Goal: Task Accomplishment & Management: Complete application form

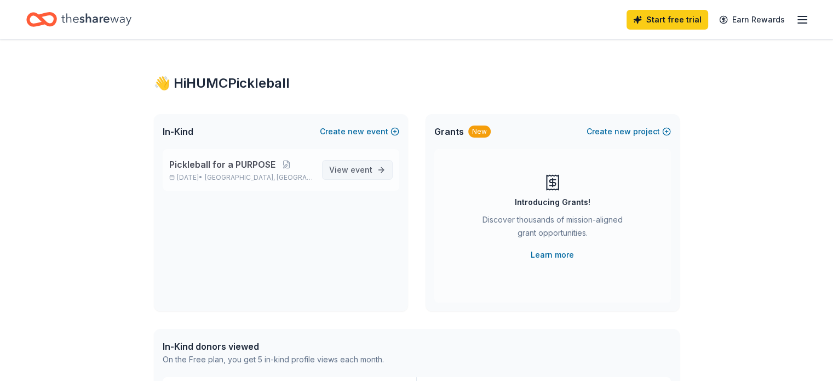
click at [358, 170] on span "event" at bounding box center [362, 169] width 22 height 9
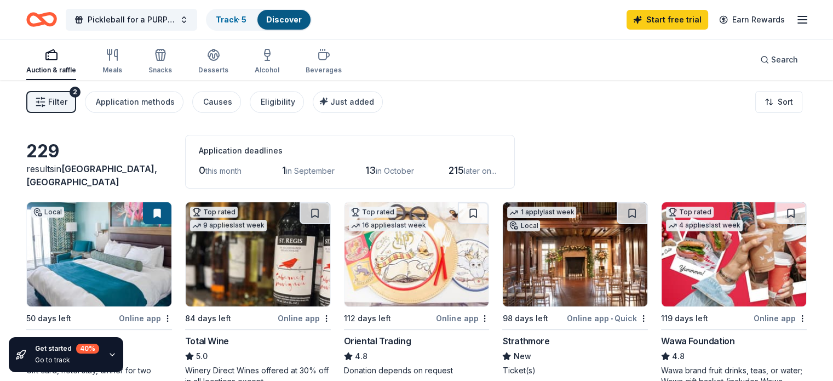
click at [796, 17] on icon "button" at bounding box center [802, 19] width 13 height 13
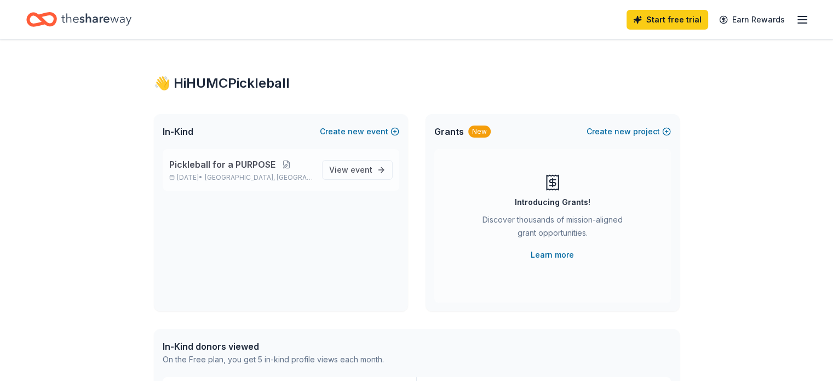
click at [285, 164] on button at bounding box center [287, 164] width 22 height 9
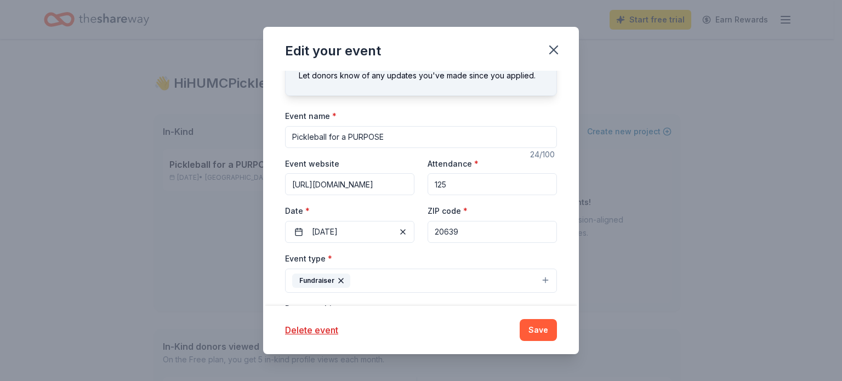
scroll to position [55, 0]
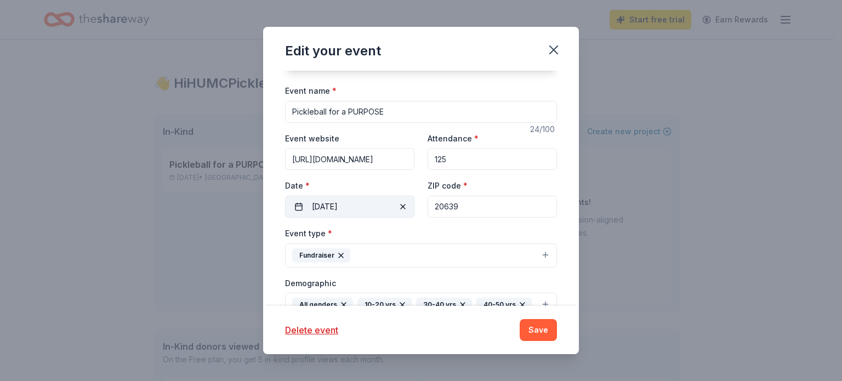
click at [339, 208] on button "01/16/2026" at bounding box center [349, 207] width 129 height 22
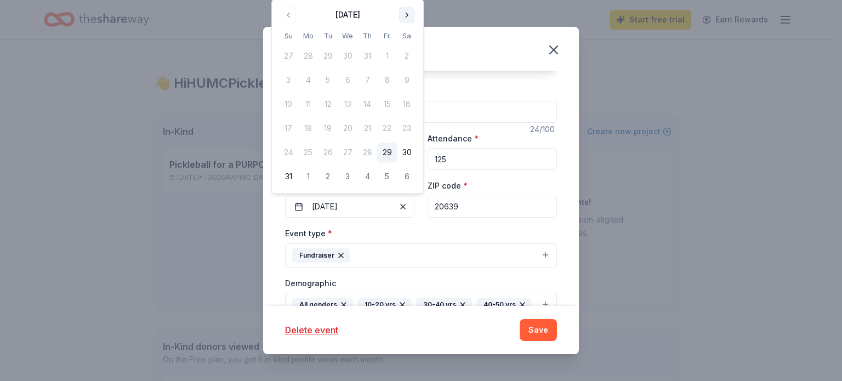
click at [409, 15] on button "Go to next month" at bounding box center [406, 14] width 15 height 15
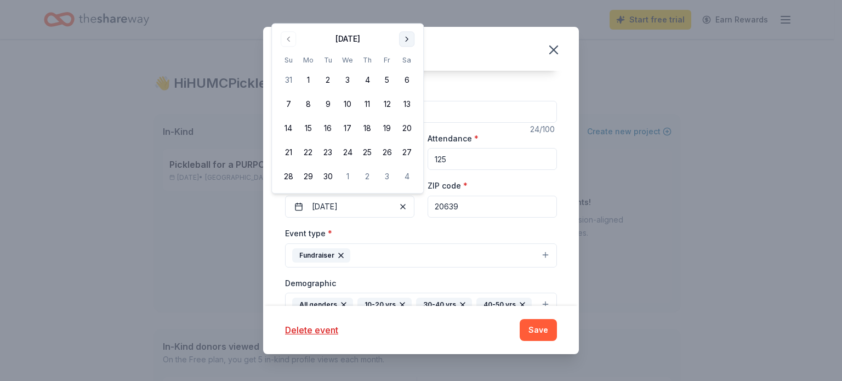
click at [409, 15] on div "Edit your event Update donors you've applied to Let donors know of any updates …" at bounding box center [421, 190] width 842 height 381
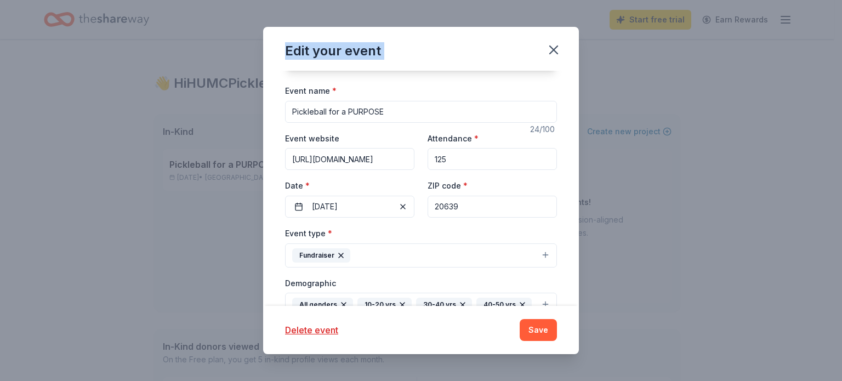
click at [409, 15] on div "Edit your event Update donors you've applied to Let donors know of any updates …" at bounding box center [421, 190] width 842 height 381
click at [357, 208] on button "01/16/2026" at bounding box center [349, 207] width 129 height 22
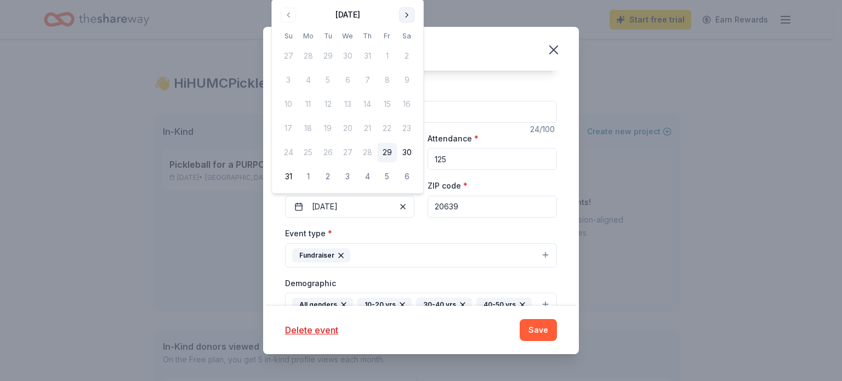
click at [405, 20] on button "Go to next month" at bounding box center [406, 14] width 15 height 15
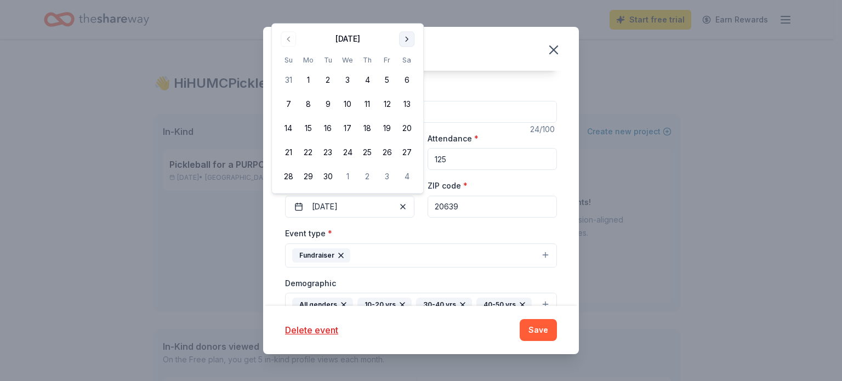
click at [407, 41] on button "Go to next month" at bounding box center [406, 38] width 15 height 15
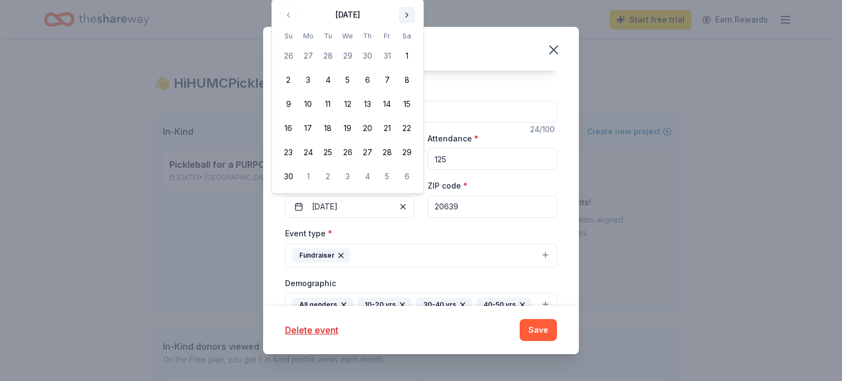
click at [408, 15] on button "Go to next month" at bounding box center [406, 14] width 15 height 15
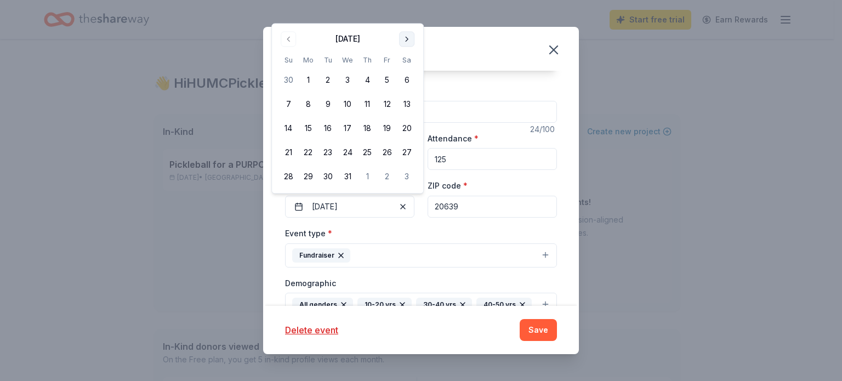
click at [404, 42] on button "Go to next month" at bounding box center [406, 38] width 15 height 15
click at [370, 126] on button "15" at bounding box center [367, 129] width 20 height 20
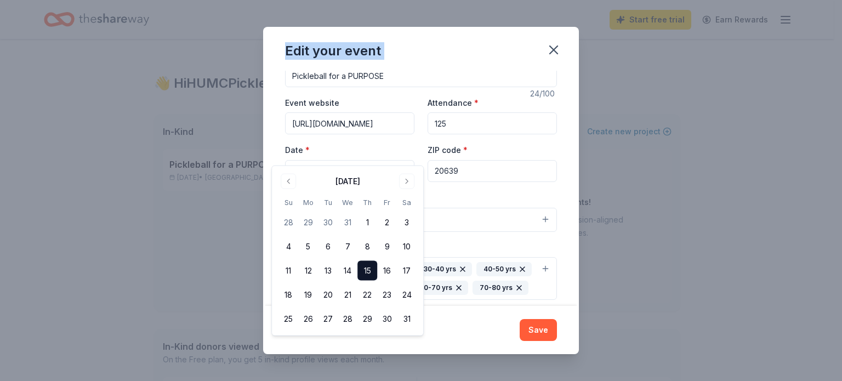
scroll to position [110, 0]
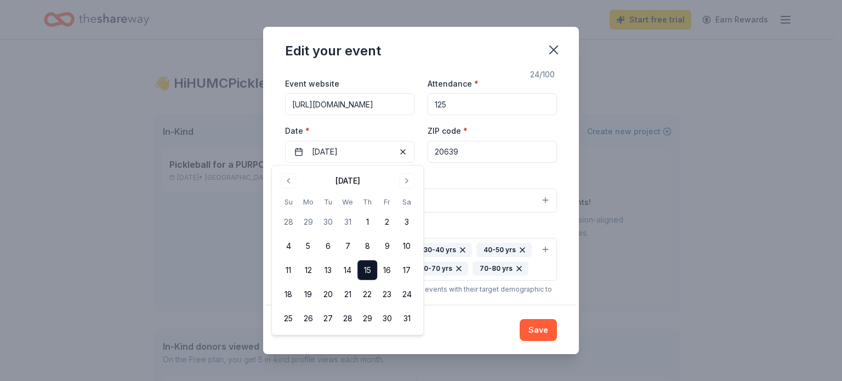
click at [742, 210] on div "Edit your event Update donors you've applied to Let donors know of any updates …" at bounding box center [421, 190] width 842 height 381
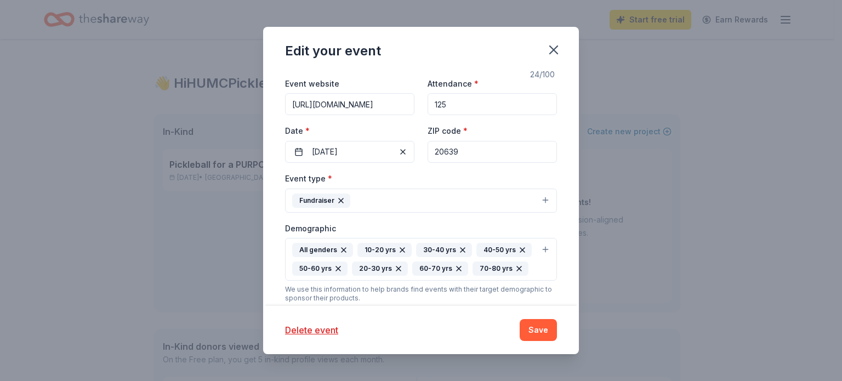
click at [324, 249] on div "All genders" at bounding box center [322, 250] width 61 height 14
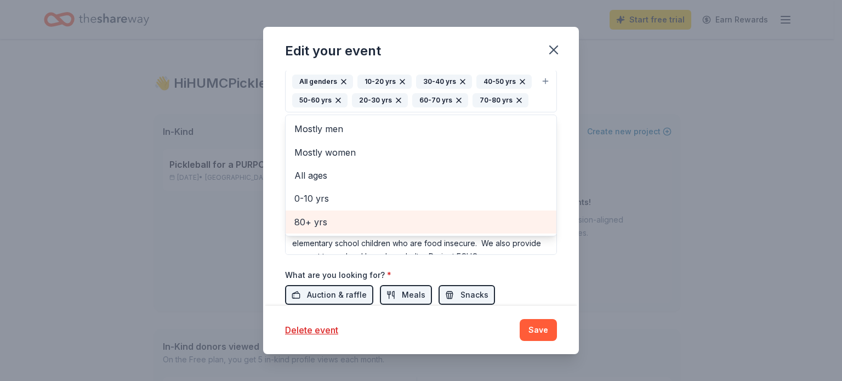
scroll to position [212, 0]
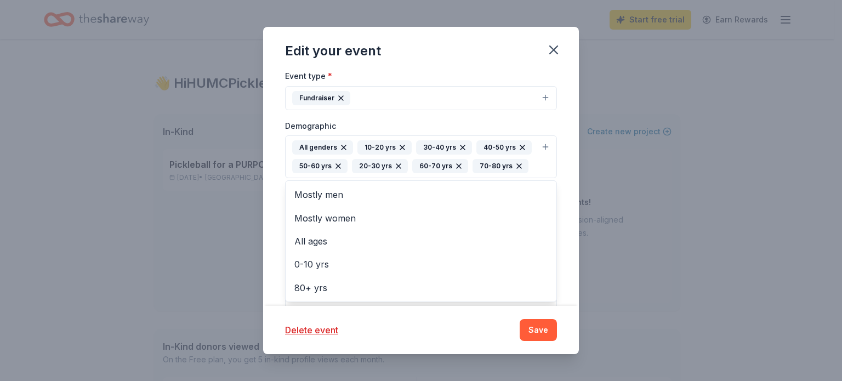
click at [322, 145] on div "All genders" at bounding box center [322, 147] width 61 height 14
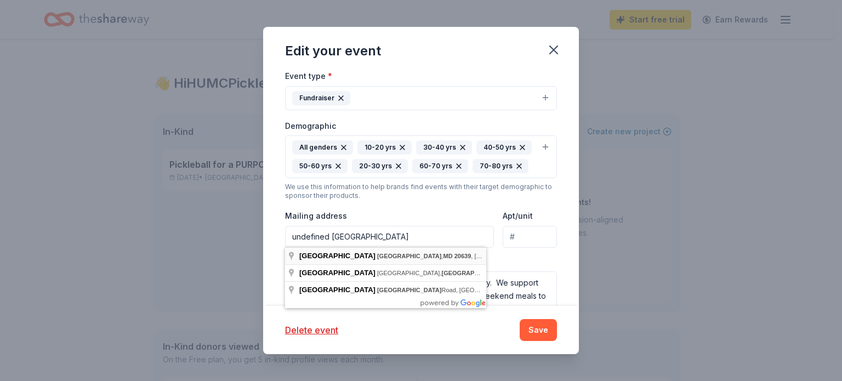
scroll to position [0, 13]
drag, startPoint x: 290, startPoint y: 234, endPoint x: 490, endPoint y: 251, distance: 200.7
click at [490, 251] on div "Event type * Fundraiser Demographic All genders 10-20 yrs 30-40 yrs 40-50 yrs 5…" at bounding box center [421, 194] width 272 height 251
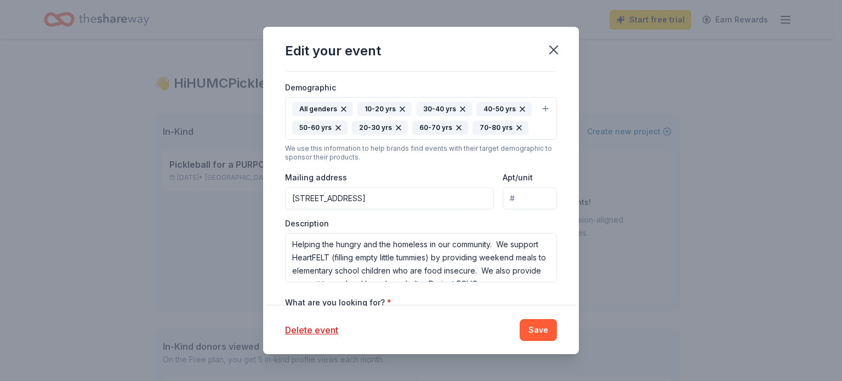
scroll to position [267, 0]
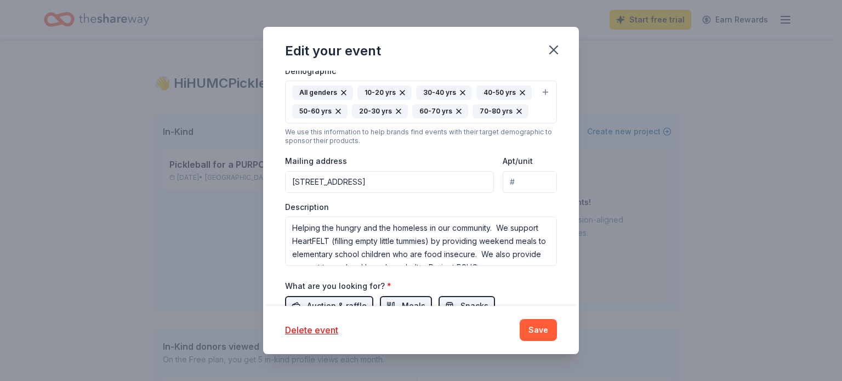
type input "P.O Box 550 Huntingtown, MD 20639"
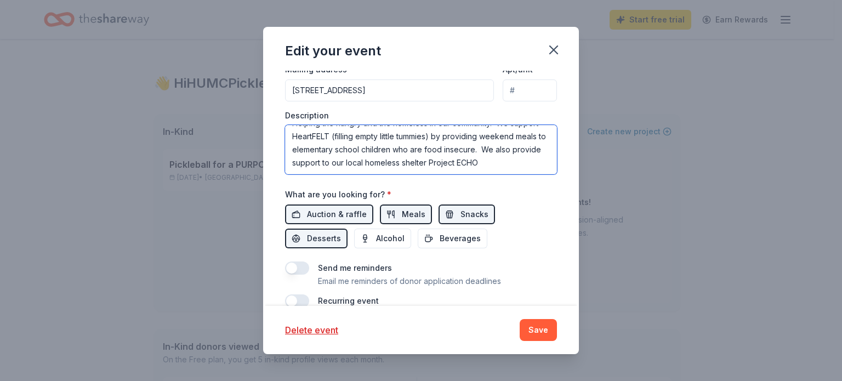
scroll to position [376, 0]
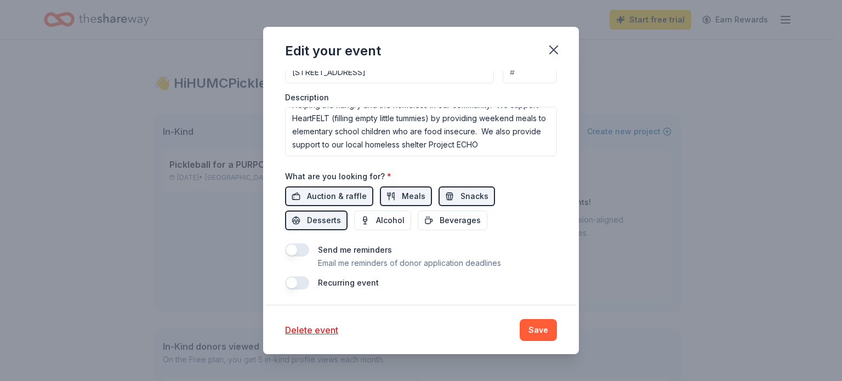
click at [305, 245] on button "button" at bounding box center [297, 249] width 24 height 13
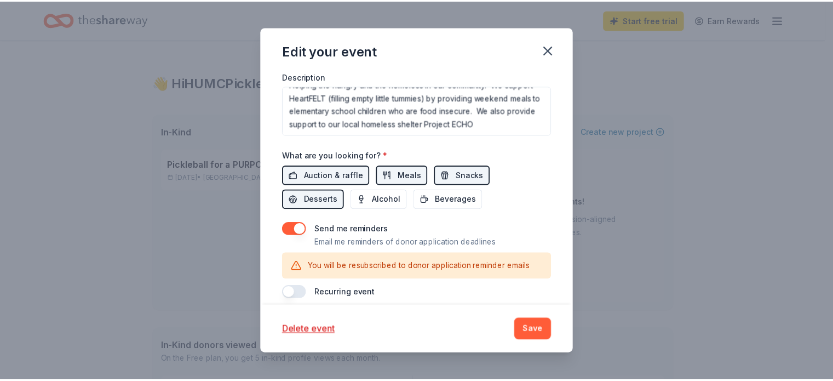
scroll to position [407, 0]
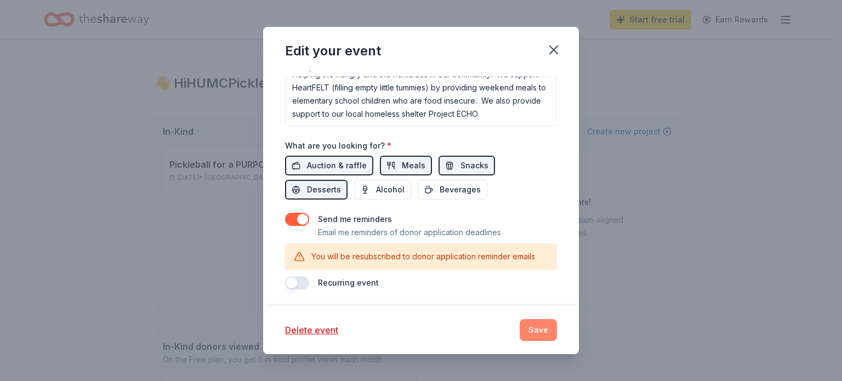
click at [536, 326] on button "Save" at bounding box center [537, 330] width 37 height 22
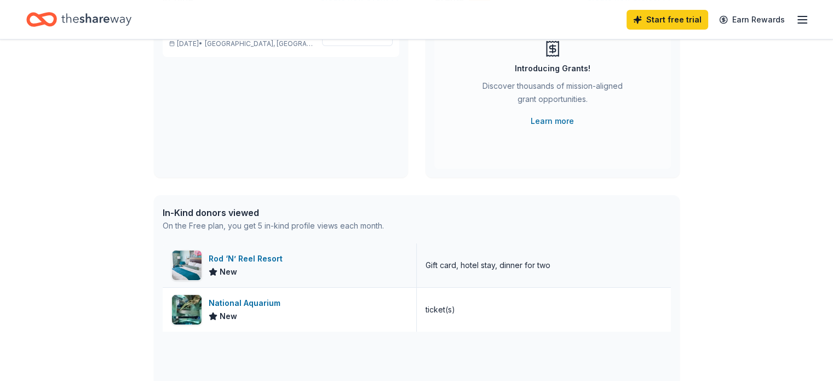
scroll to position [164, 0]
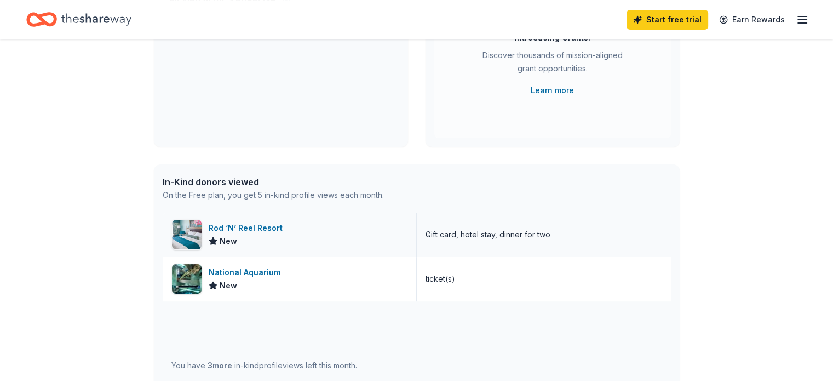
click at [237, 230] on div "Rod ‘N’ Reel Resort" at bounding box center [248, 227] width 78 height 13
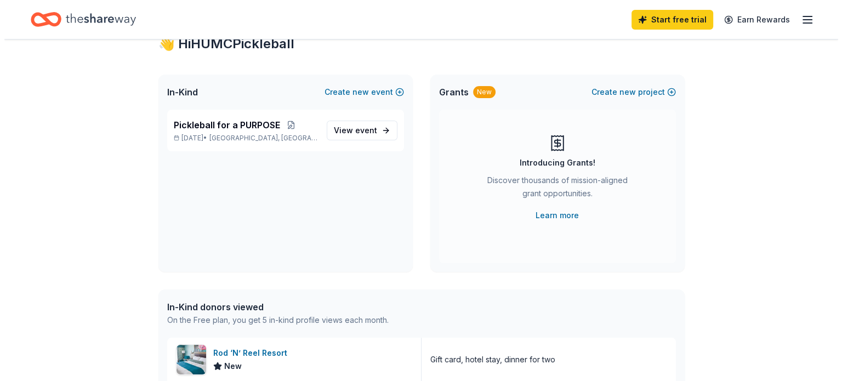
scroll to position [0, 0]
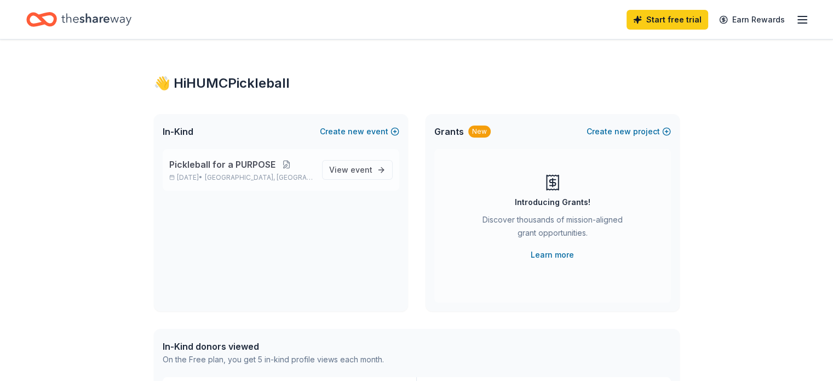
click at [281, 164] on button at bounding box center [287, 164] width 22 height 9
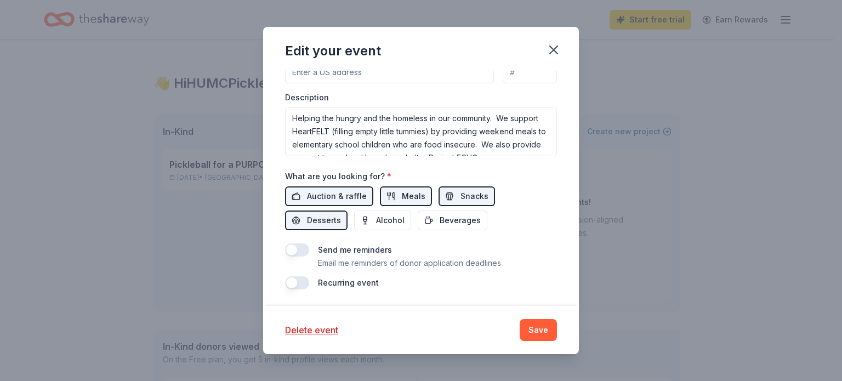
scroll to position [322, 0]
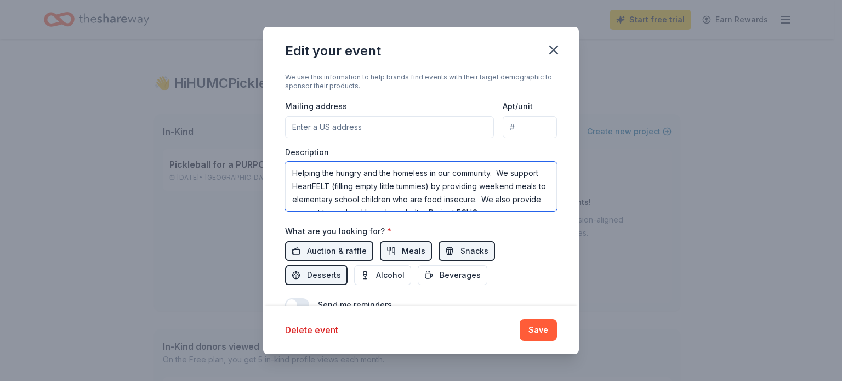
click at [319, 172] on textarea "Helping the hungry and the homeless in our community. We support HeartFELT (fil…" at bounding box center [421, 186] width 272 height 49
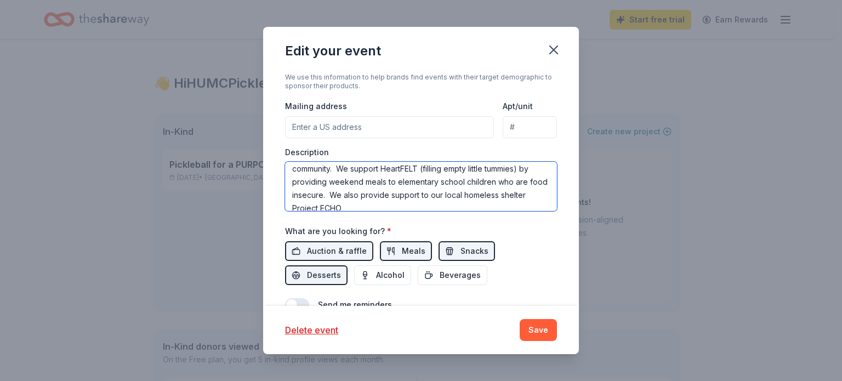
scroll to position [26, 0]
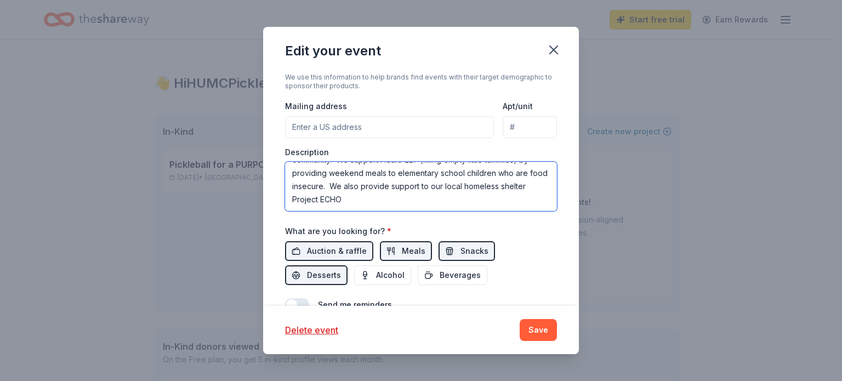
click at [368, 199] on textarea "We are on a mission to help the hungry and the homeless in our community. We su…" at bounding box center [421, 186] width 272 height 49
click at [375, 198] on textarea "We are on a mission to help the hungry and the homeless in our community. We su…" at bounding box center [421, 186] width 272 height 49
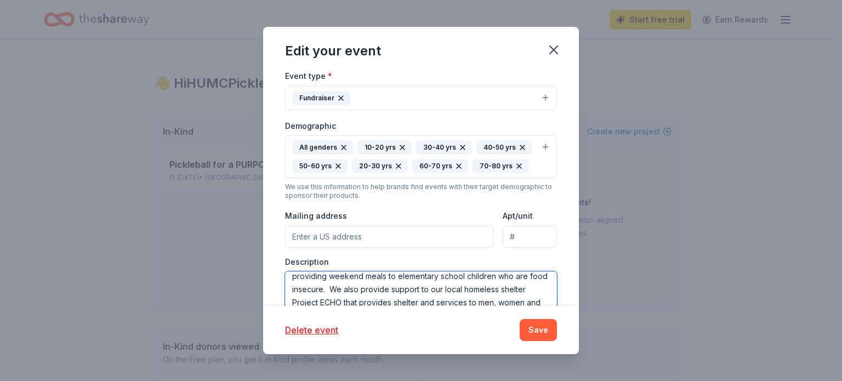
scroll to position [0, 0]
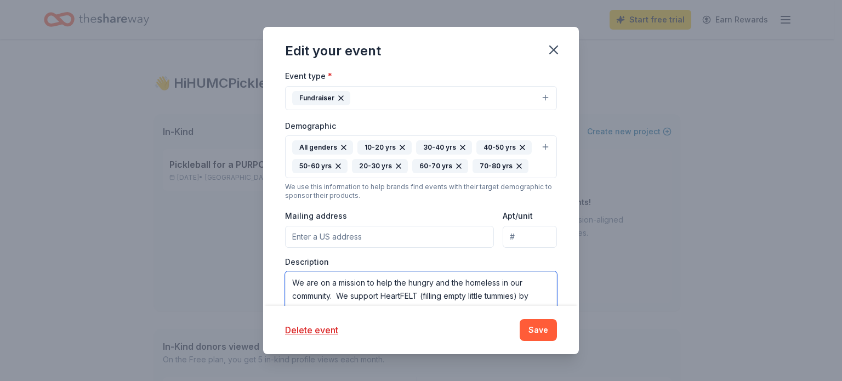
type textarea "We are on a mission to help the hungry and the homeless in our community. We su…"
click at [552, 266] on div "Update donors you've applied to Let donors know of any updates you've made sinc…" at bounding box center [421, 188] width 316 height 235
click at [365, 237] on input "Mailing address" at bounding box center [389, 237] width 209 height 22
click at [363, 236] on input "Mailing address" at bounding box center [389, 237] width 209 height 22
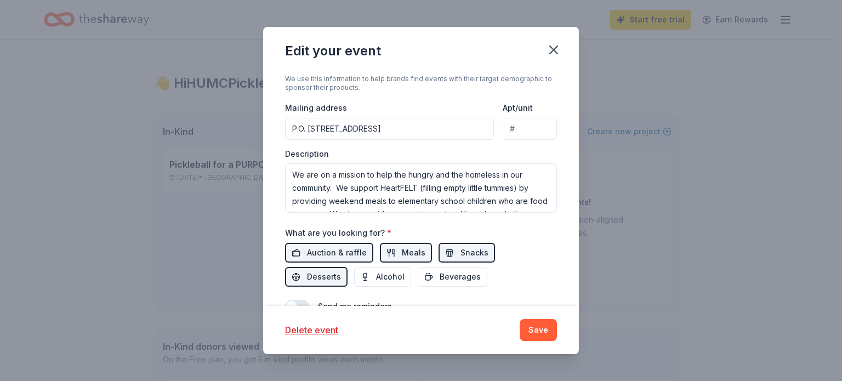
scroll to position [322, 0]
type input "P.O. Box 550 Huntingtown, MD 20639"
click at [289, 169] on textarea "We are on a mission to help the hungry and the homeless in our community. We su…" at bounding box center [421, 186] width 272 height 49
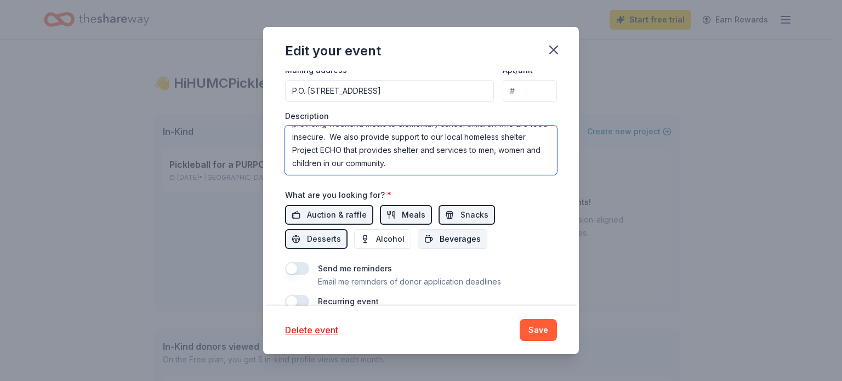
scroll to position [376, 0]
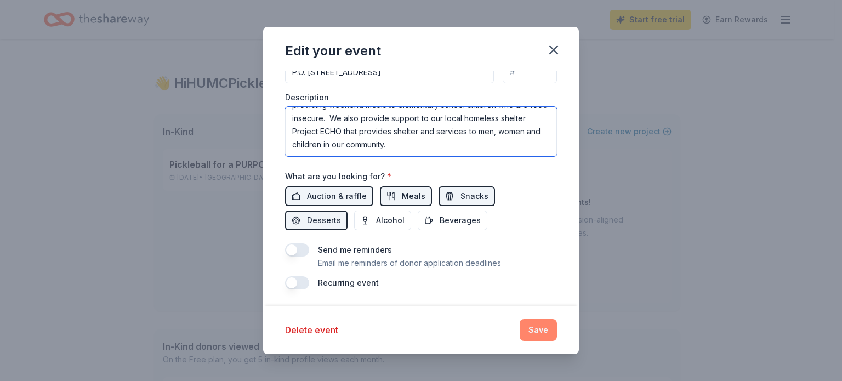
type textarea "Pickleball for a PURPOSE to benefit the hungry and the homeless. We are on a mi…"
click at [536, 333] on button "Save" at bounding box center [537, 330] width 37 height 22
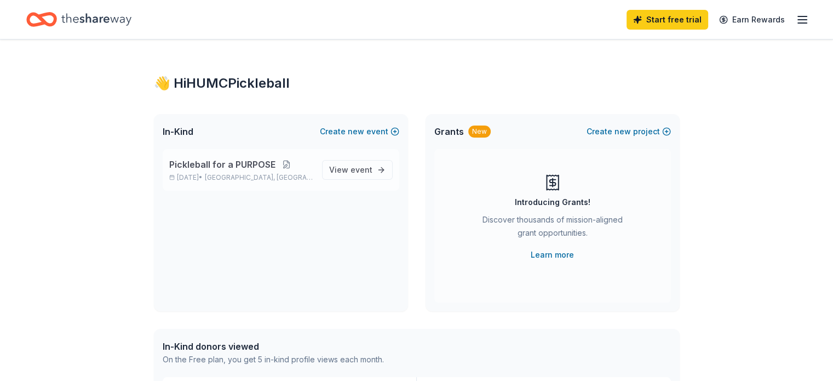
click at [287, 166] on button at bounding box center [287, 164] width 22 height 9
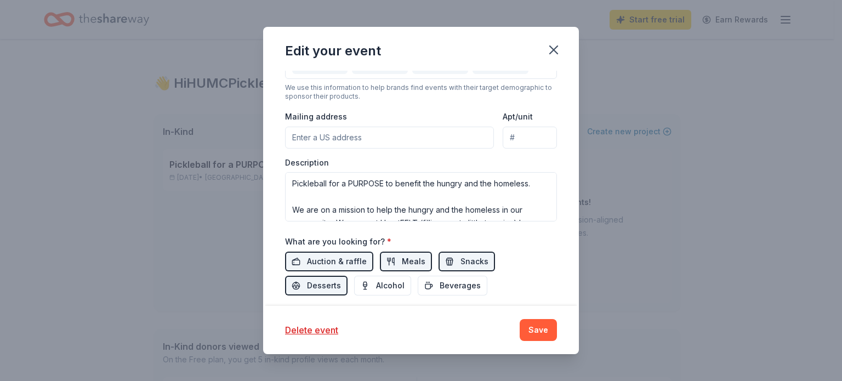
scroll to position [329, 0]
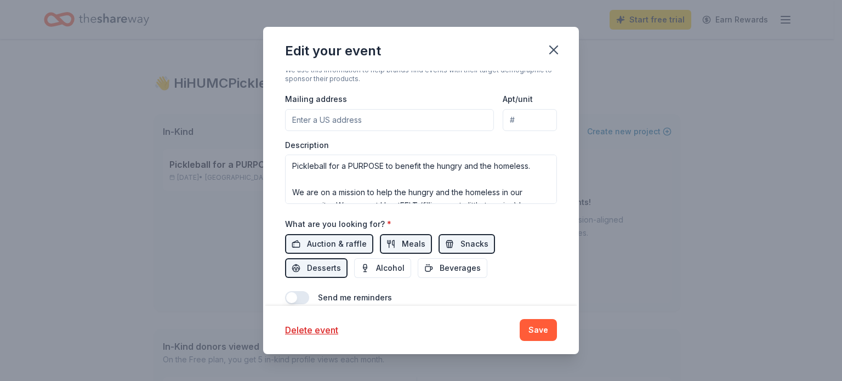
click at [342, 118] on input "Mailing address" at bounding box center [389, 120] width 209 height 22
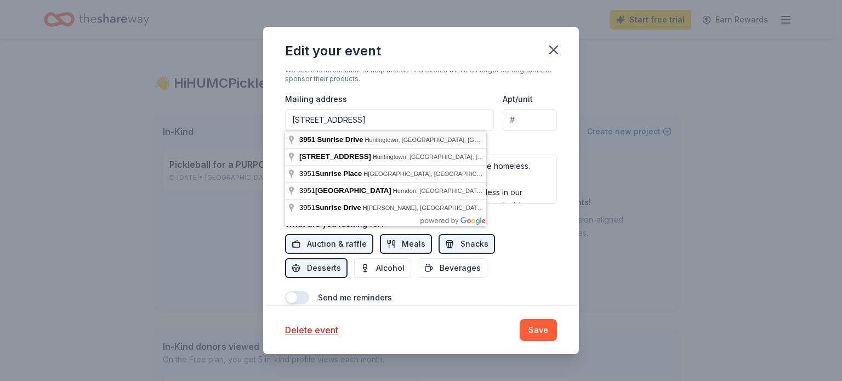
type input "3951 Sunrise Drive, Huntingtown, MD, 20639"
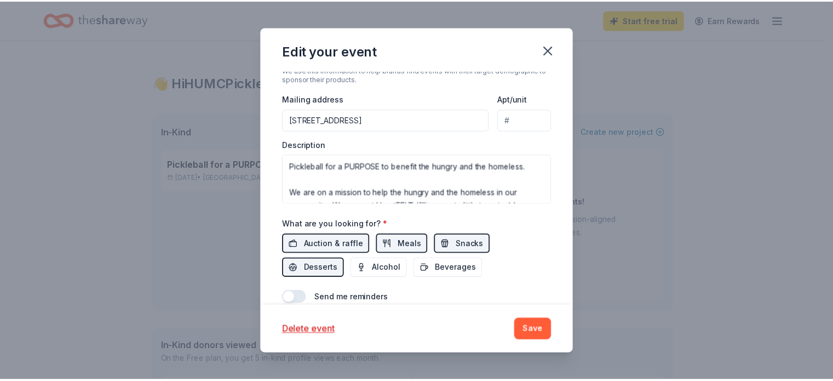
scroll to position [376, 0]
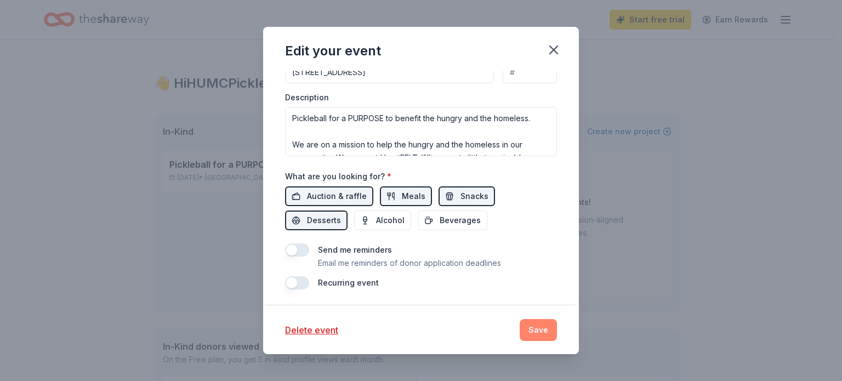
click at [541, 328] on button "Save" at bounding box center [537, 330] width 37 height 22
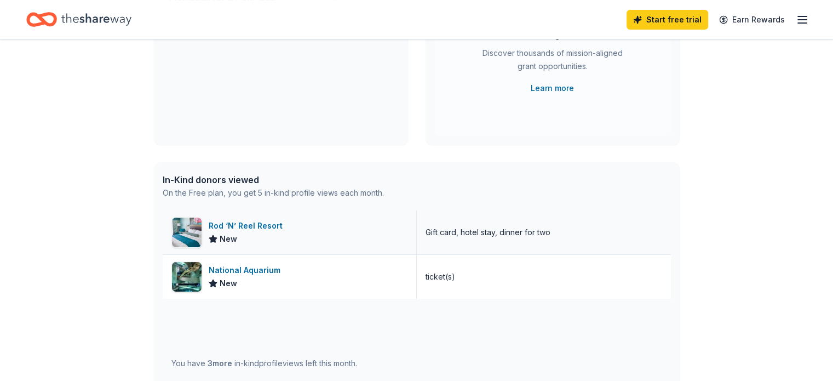
scroll to position [219, 0]
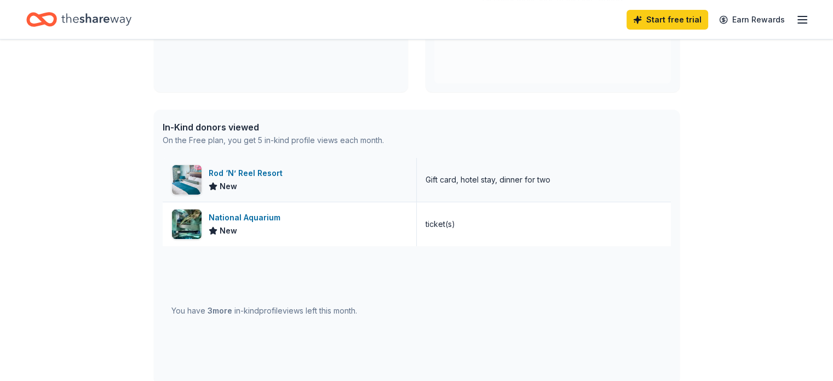
click at [230, 171] on div "Rod ‘N’ Reel Resort" at bounding box center [248, 173] width 78 height 13
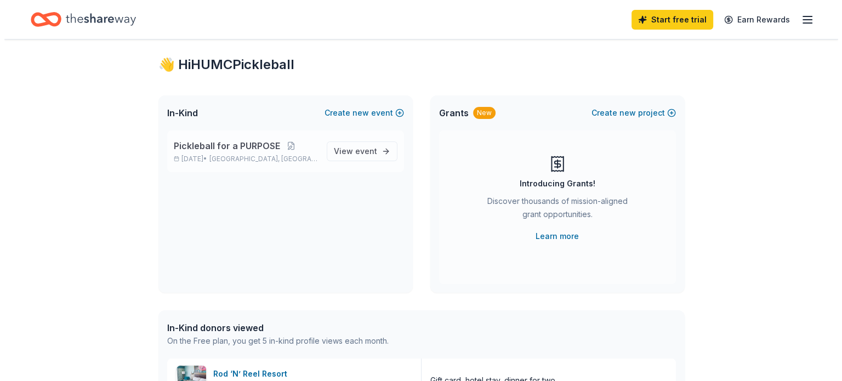
scroll to position [0, 0]
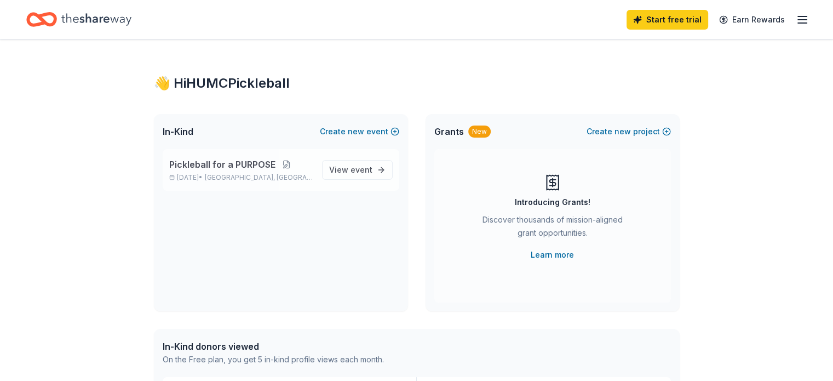
click at [286, 163] on button at bounding box center [287, 164] width 22 height 9
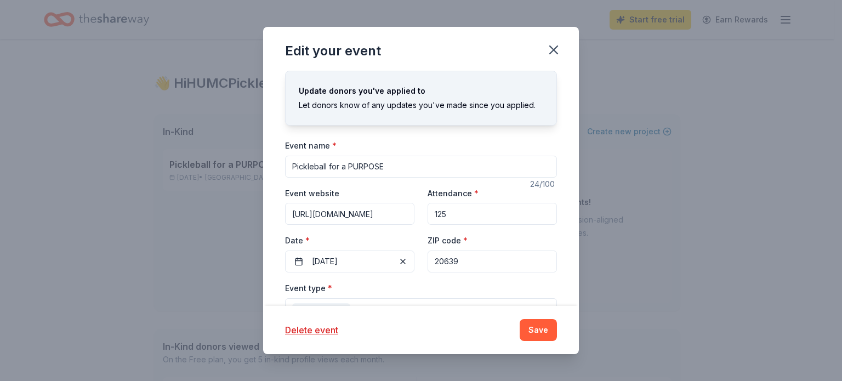
click at [458, 211] on input "125" at bounding box center [491, 214] width 129 height 22
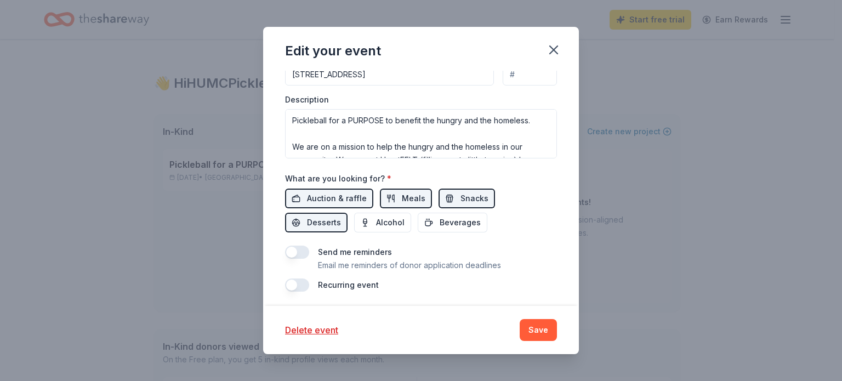
scroll to position [376, 0]
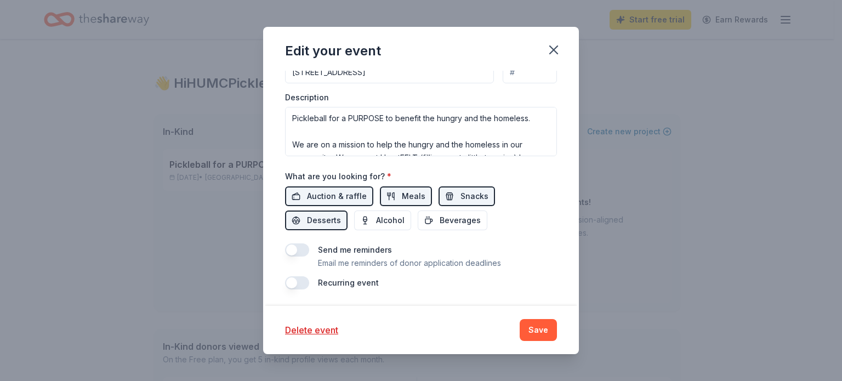
type input "115"
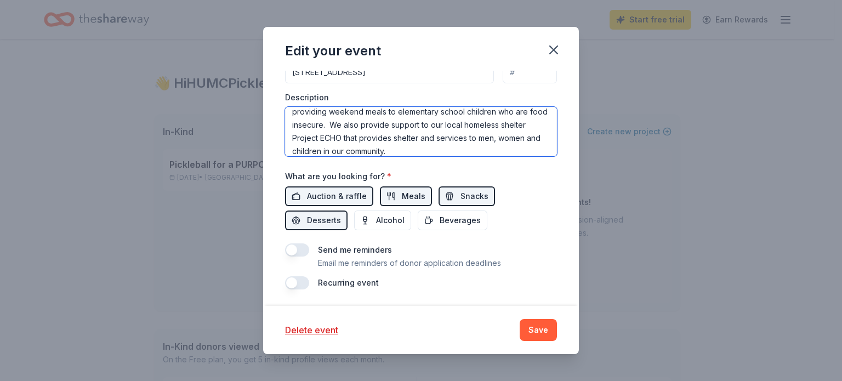
scroll to position [66, 0]
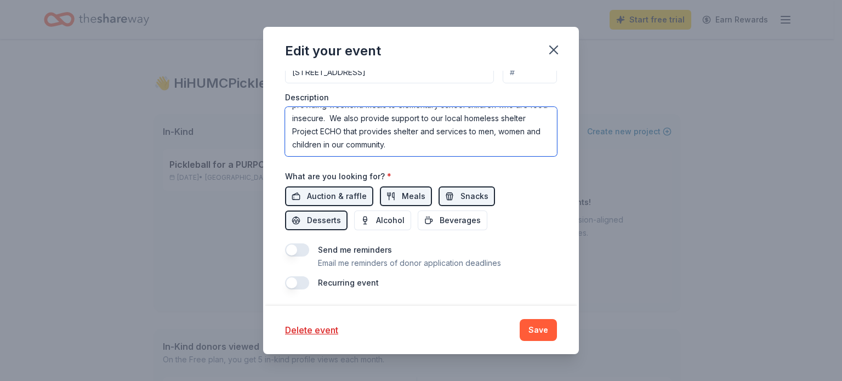
click at [449, 145] on textarea "Pickleball for a PURPOSE to benefit the hungry and the homeless. We are on a mi…" at bounding box center [421, 131] width 272 height 49
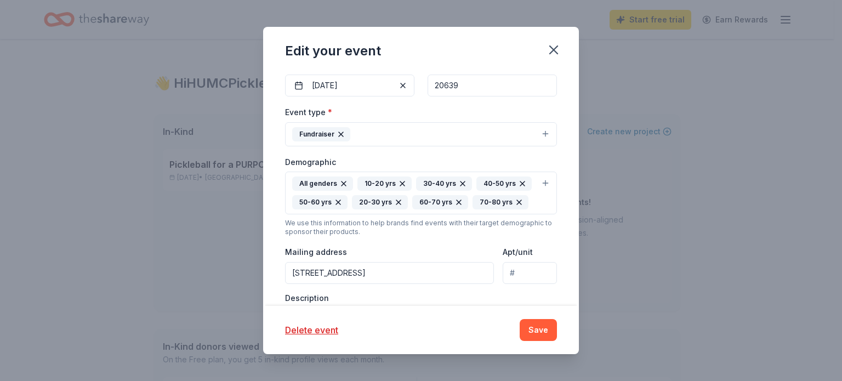
scroll to position [157, 0]
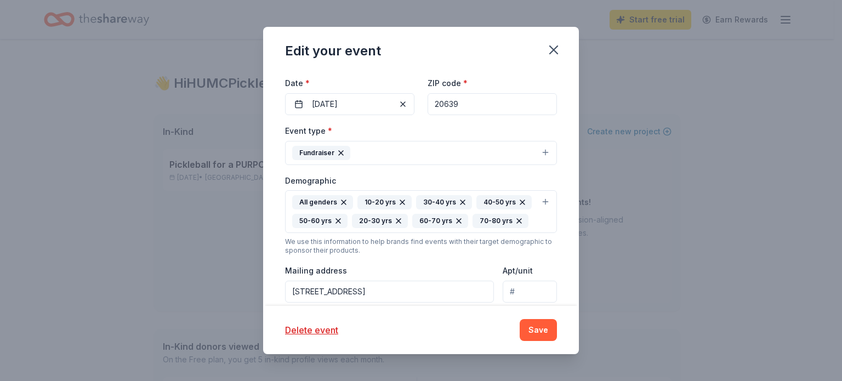
type textarea "Pickleball for a PURPOSE to benefit the hungry and the homeless. We are on a mi…"
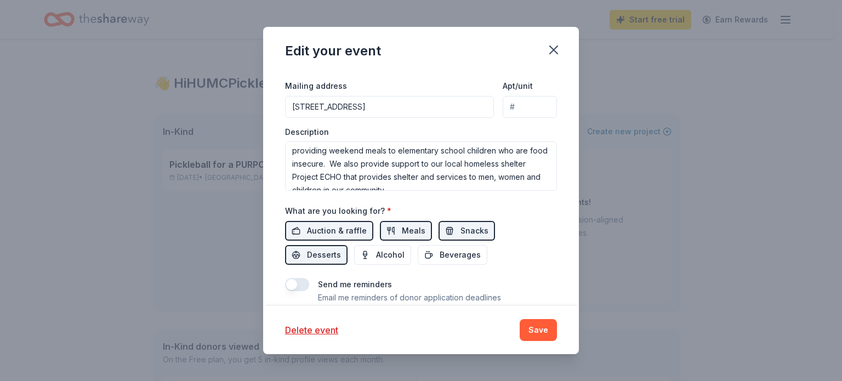
scroll to position [376, 0]
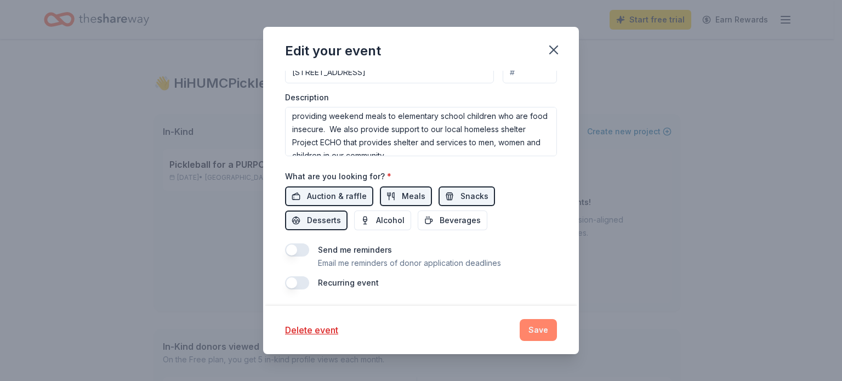
click at [546, 324] on button "Save" at bounding box center [537, 330] width 37 height 22
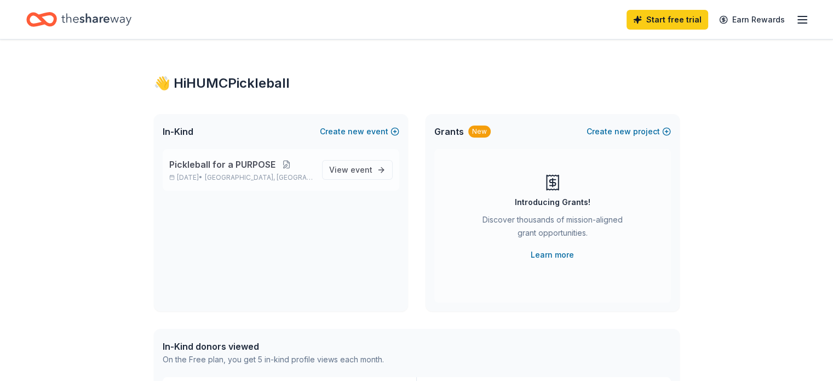
click at [287, 164] on button at bounding box center [287, 164] width 22 height 9
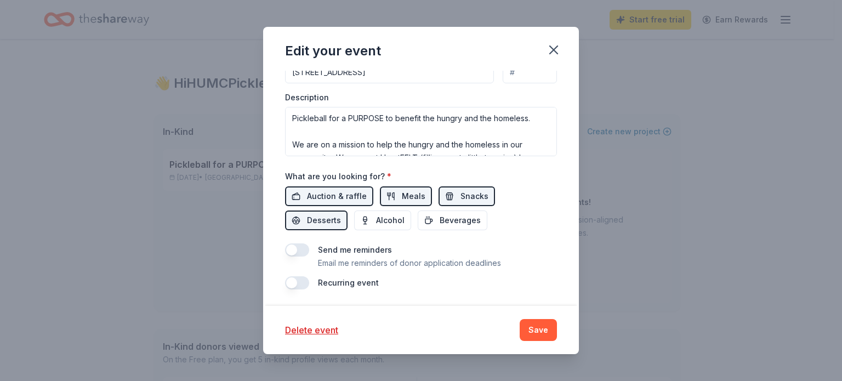
click at [297, 247] on button "button" at bounding box center [297, 249] width 24 height 13
click at [529, 328] on button "Save" at bounding box center [537, 330] width 37 height 22
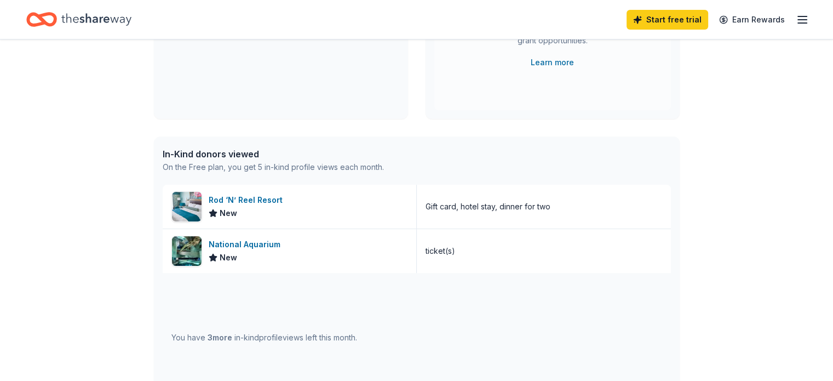
scroll to position [219, 0]
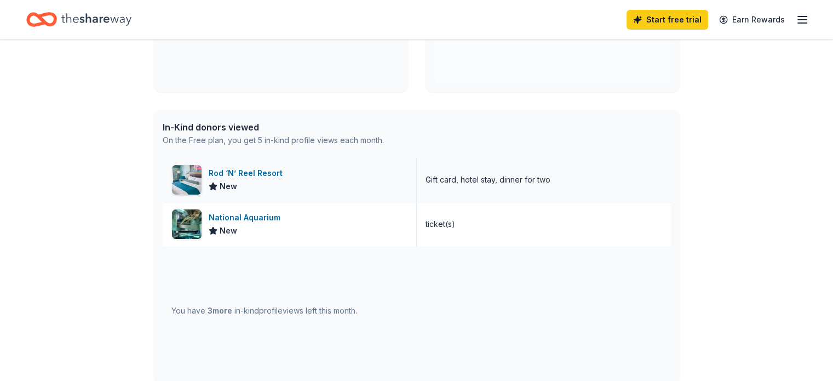
click at [232, 170] on div "Rod ‘N’ Reel Resort" at bounding box center [248, 173] width 78 height 13
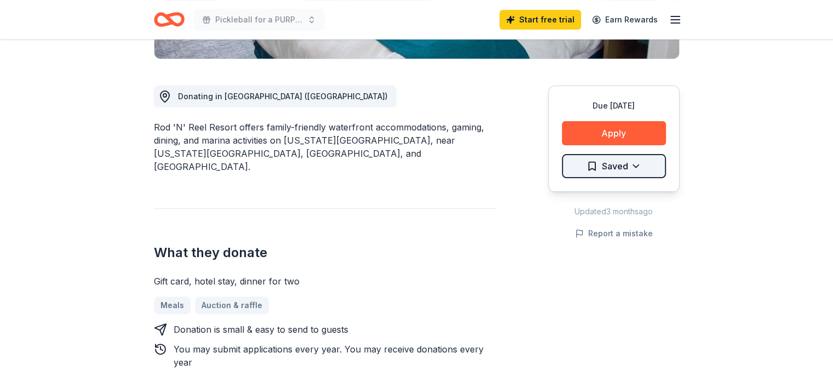
scroll to position [329, 0]
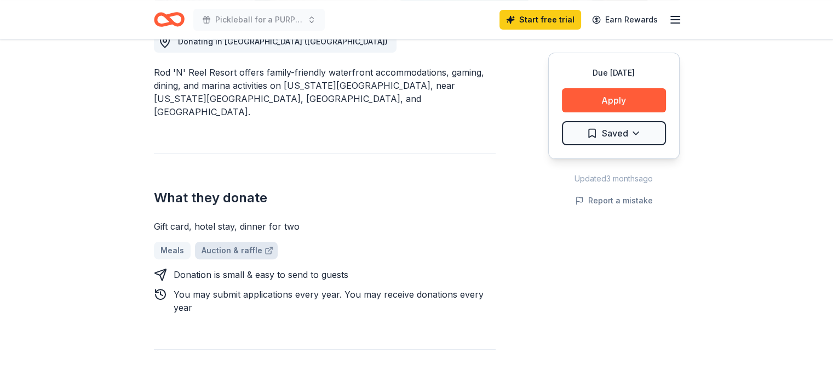
click at [227, 242] on link "Auction & raffle" at bounding box center [236, 251] width 83 height 18
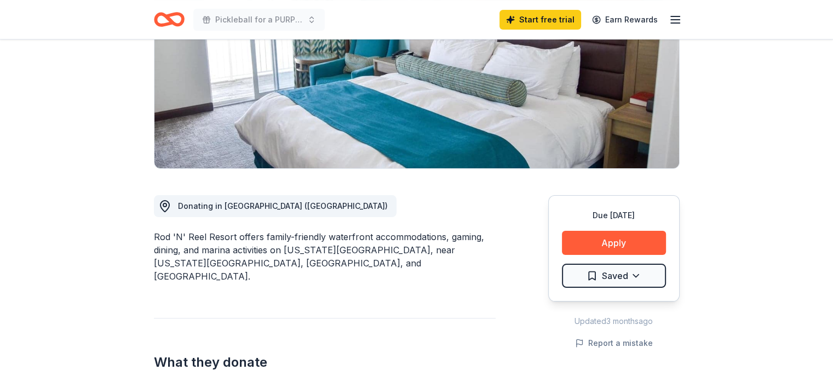
scroll to position [0, 0]
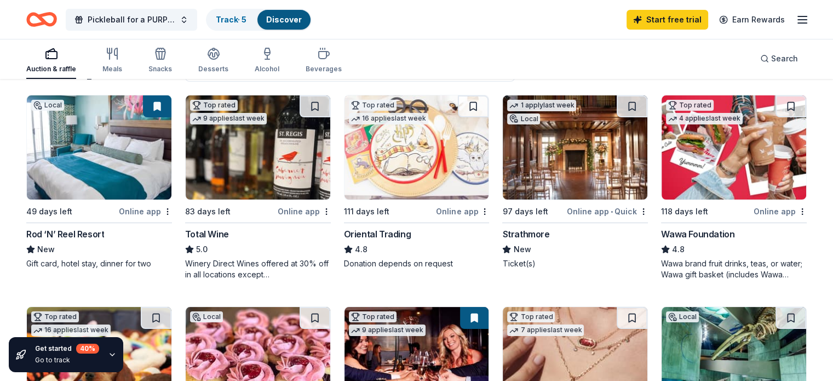
scroll to position [55, 0]
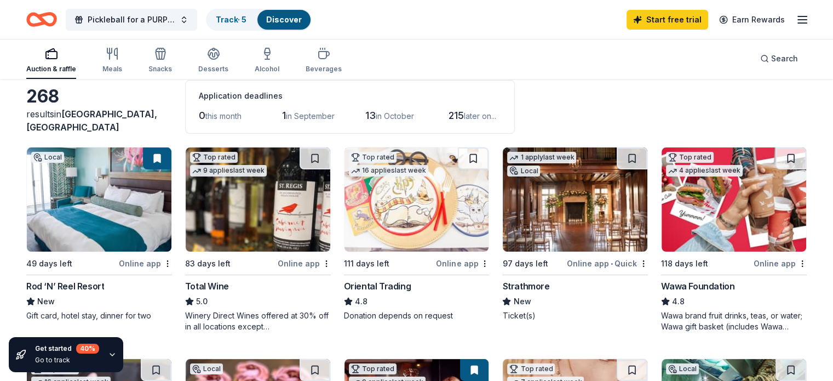
click at [145, 261] on div "Online app" at bounding box center [145, 263] width 53 height 14
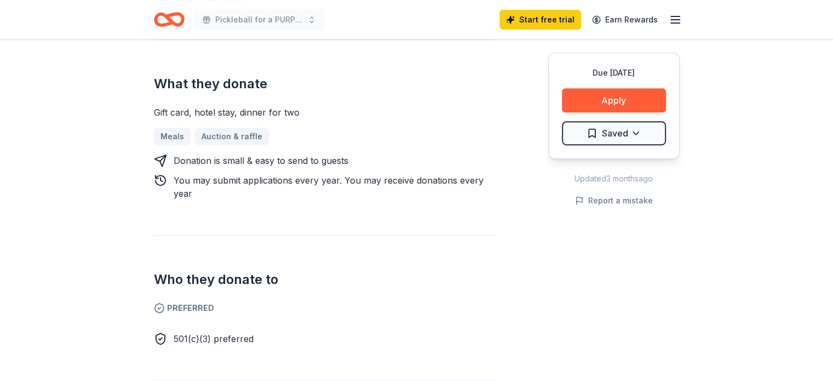
scroll to position [438, 0]
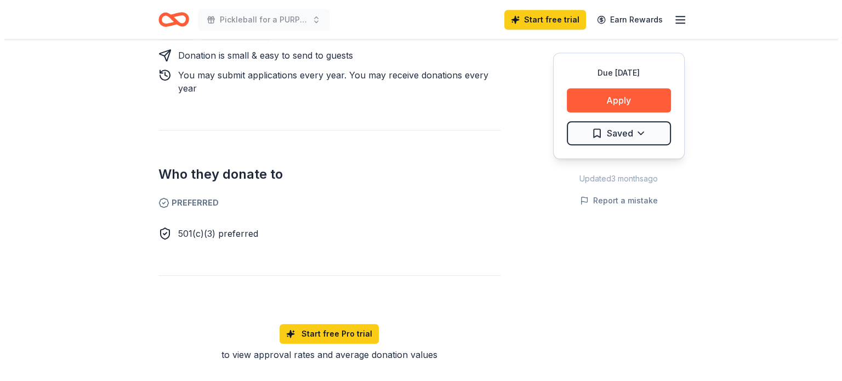
scroll to position [329, 0]
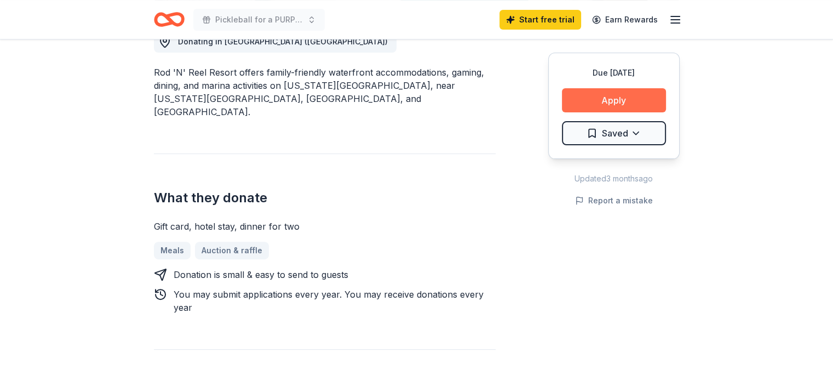
click at [616, 100] on button "Apply" at bounding box center [614, 100] width 104 height 24
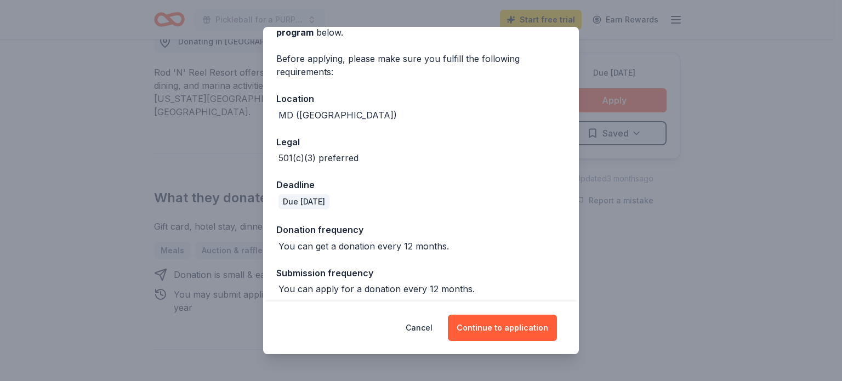
scroll to position [74, 0]
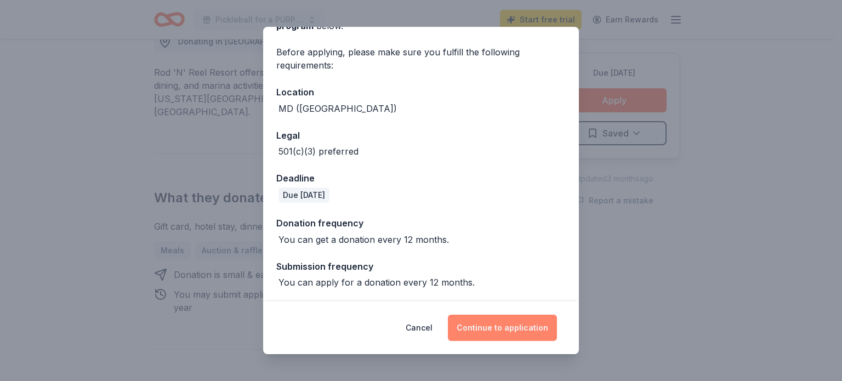
click at [503, 324] on button "Continue to application" at bounding box center [502, 327] width 109 height 26
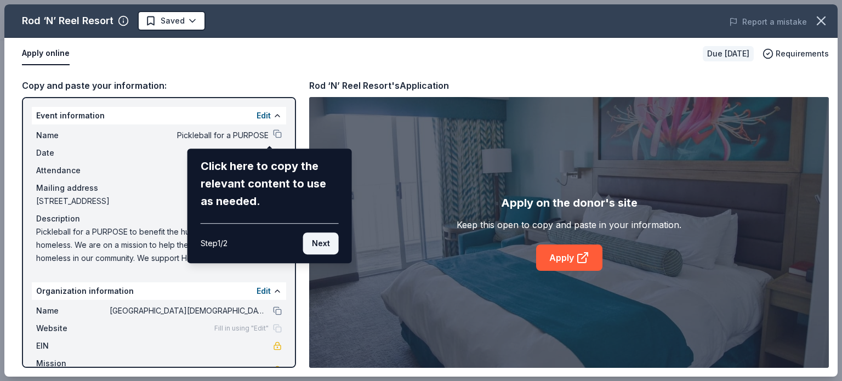
click at [319, 241] on button "Next" at bounding box center [321, 243] width 36 height 22
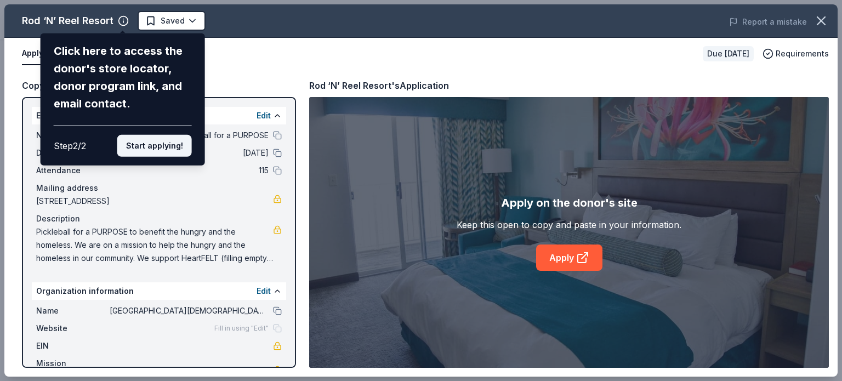
click at [150, 146] on button "Start applying!" at bounding box center [154, 146] width 75 height 22
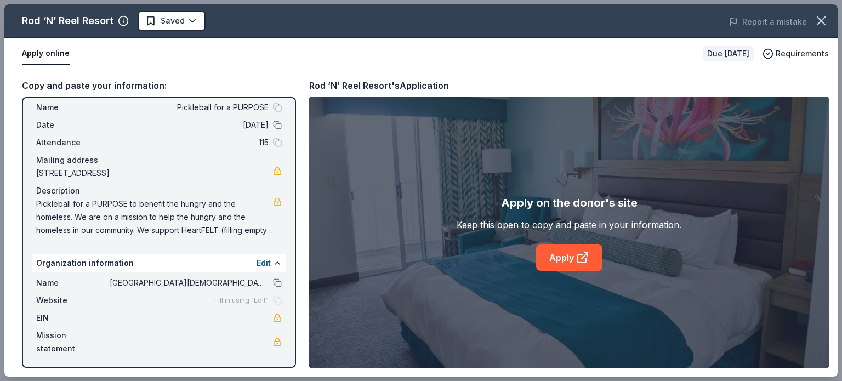
scroll to position [28, 0]
click at [566, 261] on link "Apply" at bounding box center [569, 257] width 66 height 26
